Goal: Transaction & Acquisition: Purchase product/service

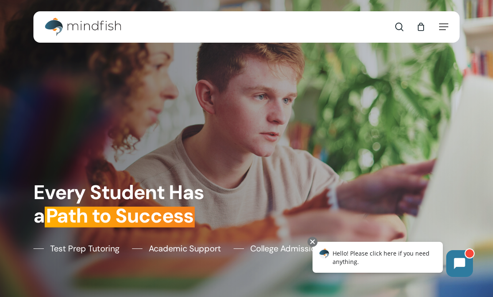
click at [440, 25] on span "Navigation Menu" at bounding box center [444, 27] width 9 height 8
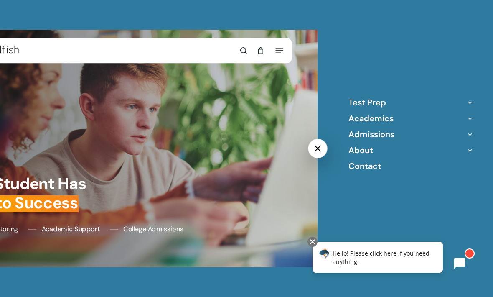
click at [353, 106] on link "Test Prep" at bounding box center [368, 102] width 38 height 11
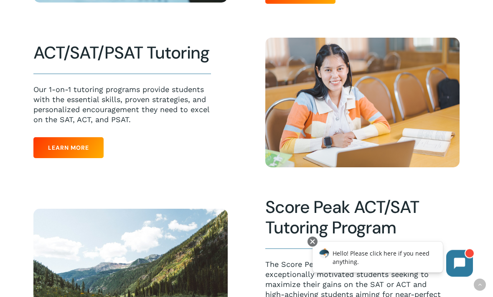
scroll to position [353, 0]
click at [95, 153] on link "Learn More" at bounding box center [68, 147] width 70 height 21
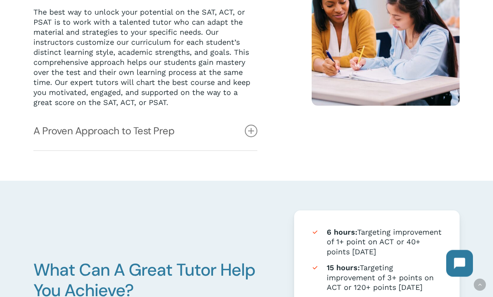
scroll to position [252, 0]
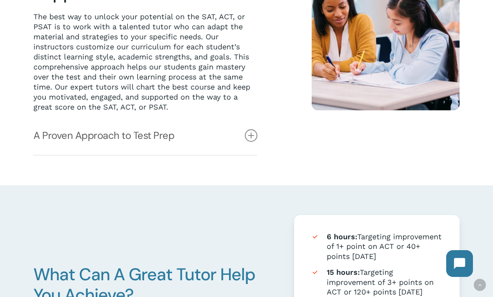
click at [257, 133] on link "A Proven Approach to Test Prep" at bounding box center [145, 135] width 224 height 38
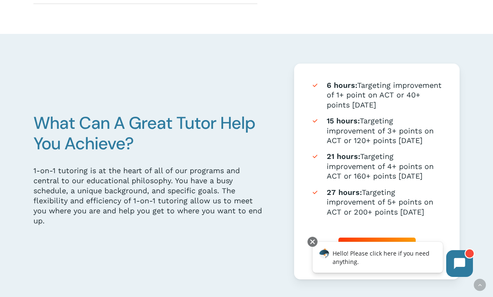
scroll to position [513, 0]
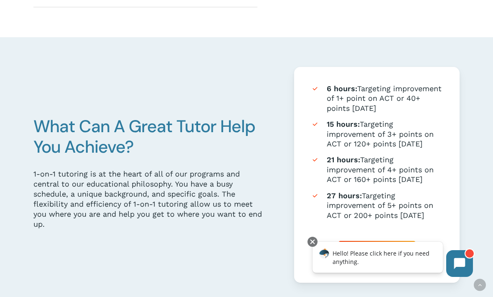
click at [332, 95] on li "6 hours: Targeting improvement of 1+ point on ACT or 40+ points on SAT" at bounding box center [377, 98] width 132 height 29
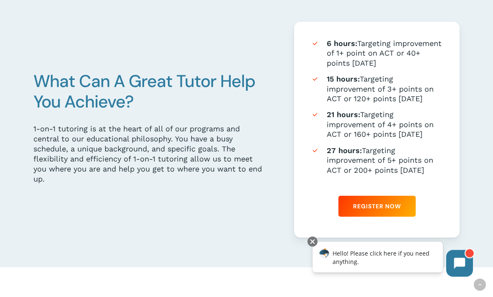
scroll to position [558, 0]
click at [361, 203] on span "Register Now" at bounding box center [377, 206] width 48 height 8
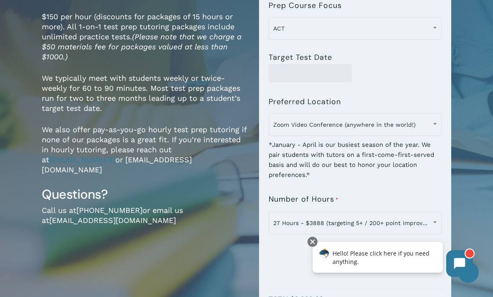
scroll to position [144, 0]
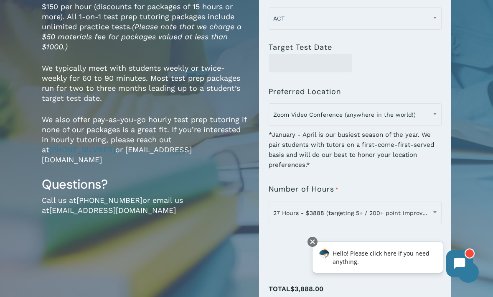
click at [281, 212] on span "27 Hours - $3888 (targeting 5+ / 200+ point improvement on ACT / SAT; reg. $432…" at bounding box center [355, 213] width 172 height 18
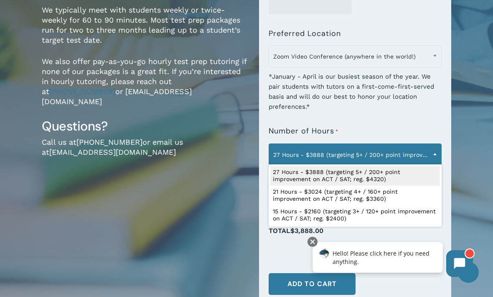
scroll to position [202, 0]
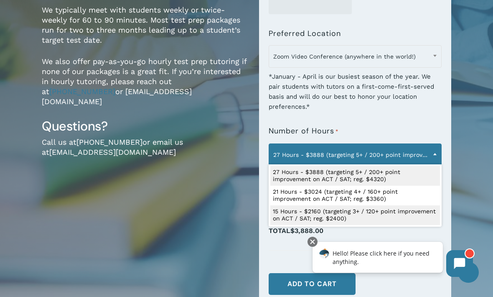
select select "**********"
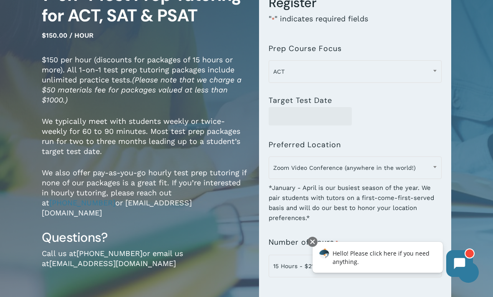
scroll to position [0, 0]
